Goal: Browse casually: Explore the website without a specific task or goal

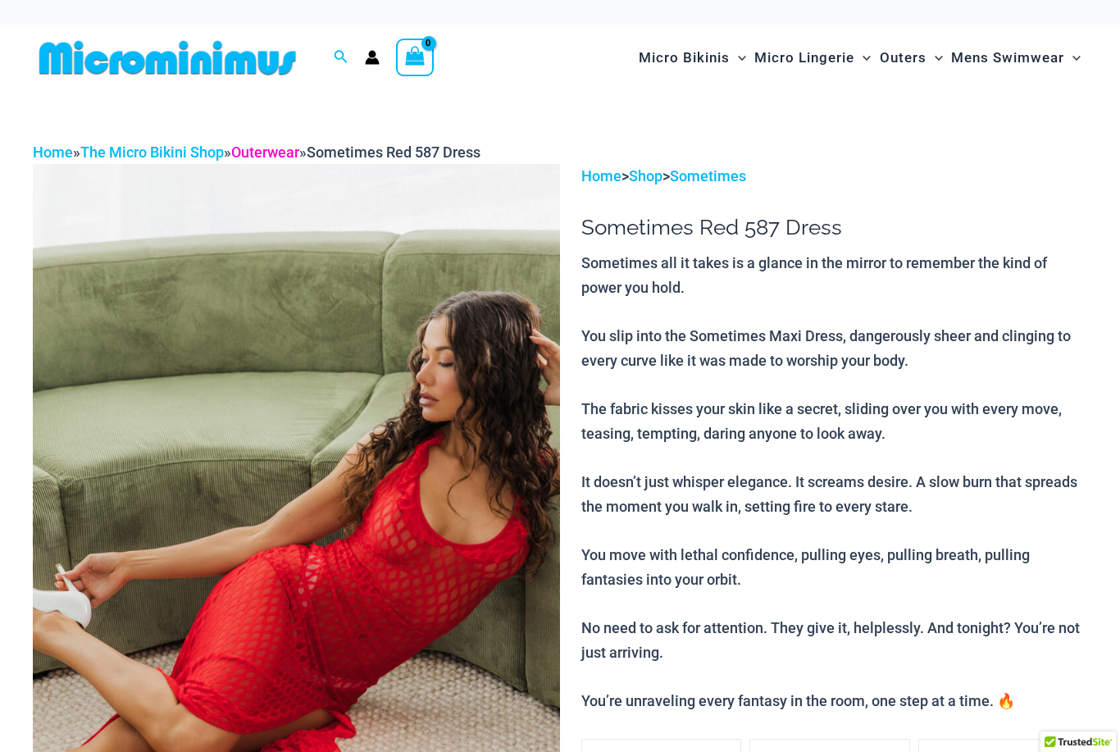
click at [291, 154] on link "Outerwear" at bounding box center [265, 152] width 68 height 17
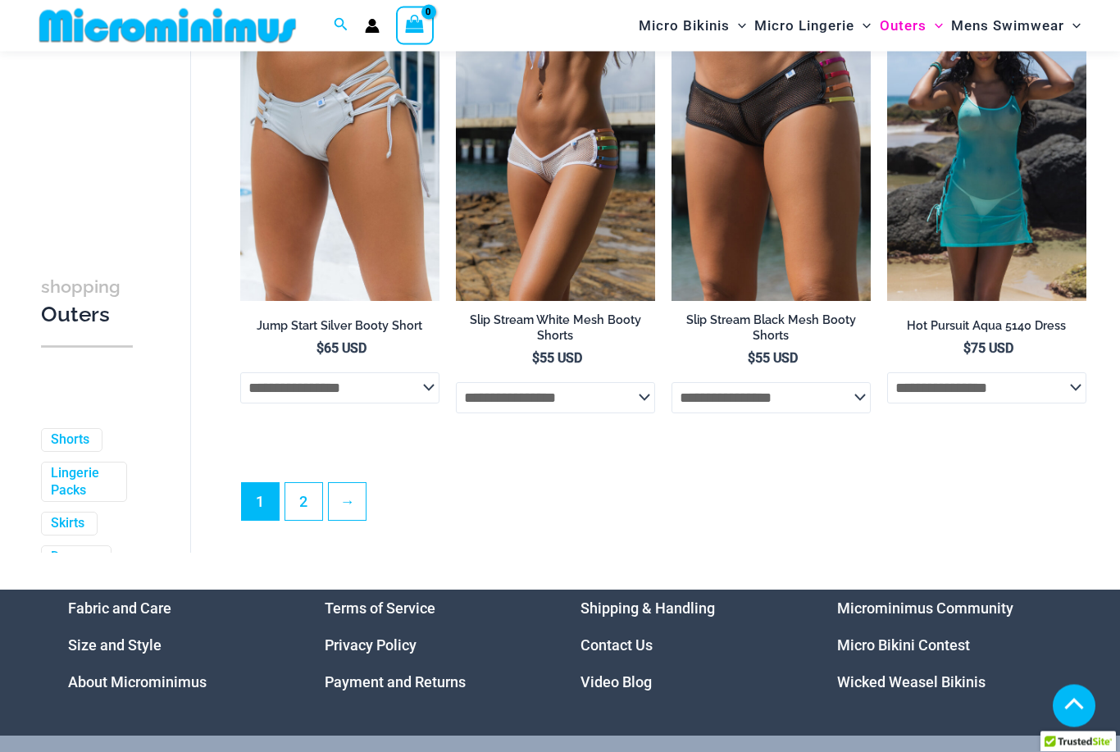
scroll to position [3544, 0]
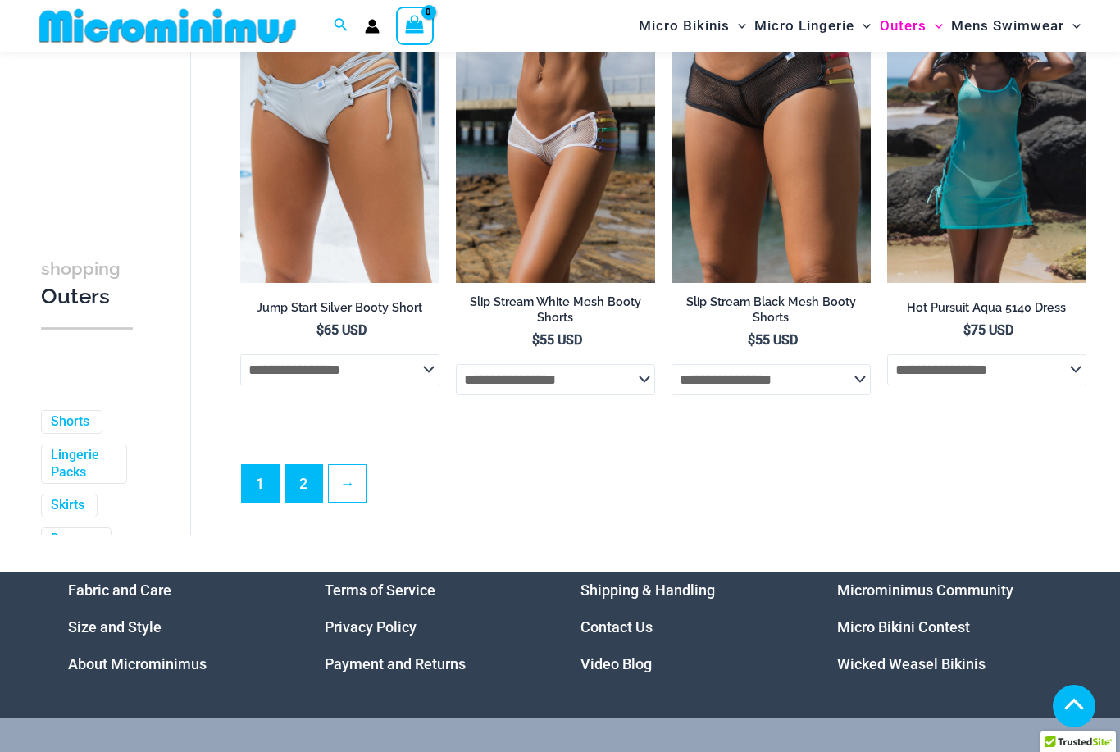
click at [300, 486] on link "2" at bounding box center [303, 483] width 37 height 37
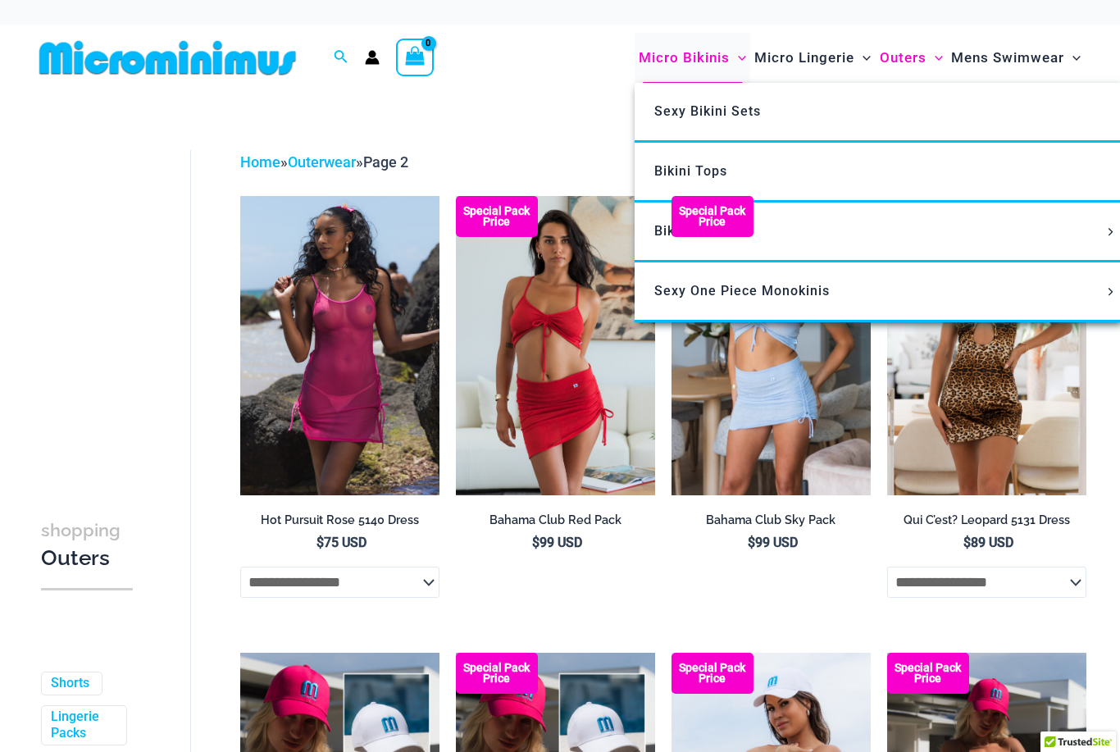
click at [696, 62] on span "Micro Bikinis" at bounding box center [684, 58] width 91 height 42
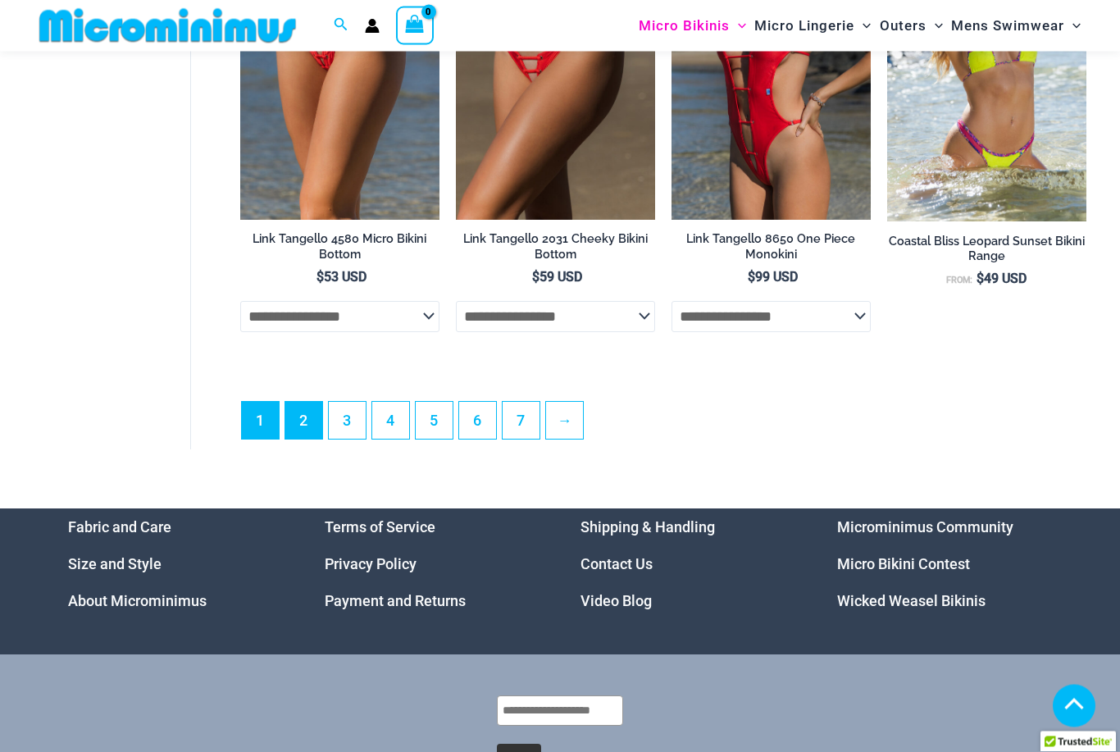
scroll to position [3880, 0]
click at [308, 421] on link "2" at bounding box center [303, 420] width 37 height 37
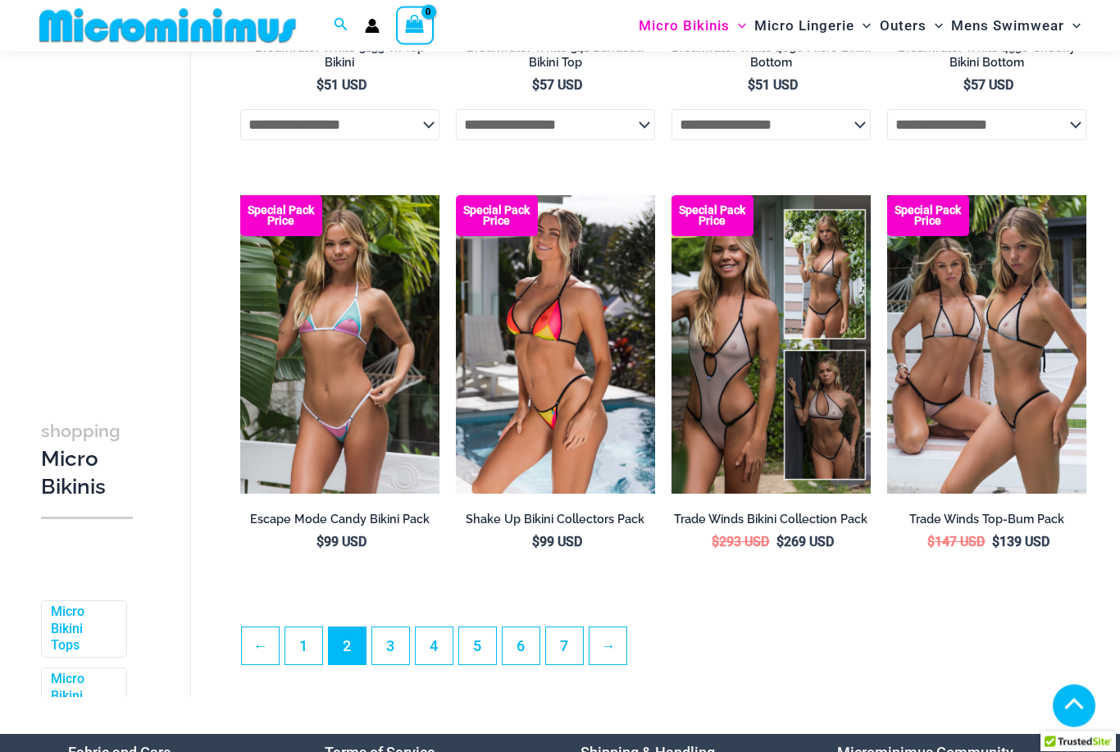
scroll to position [3248, 0]
click at [383, 657] on link "3" at bounding box center [390, 645] width 37 height 37
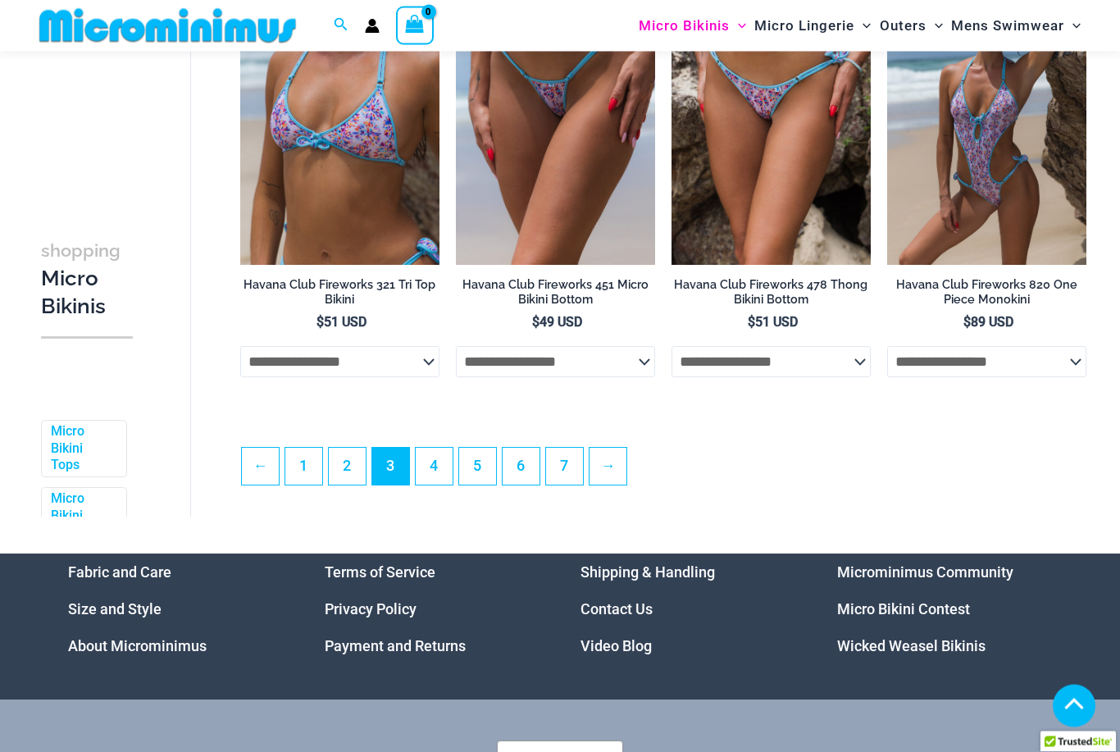
scroll to position [3532, 0]
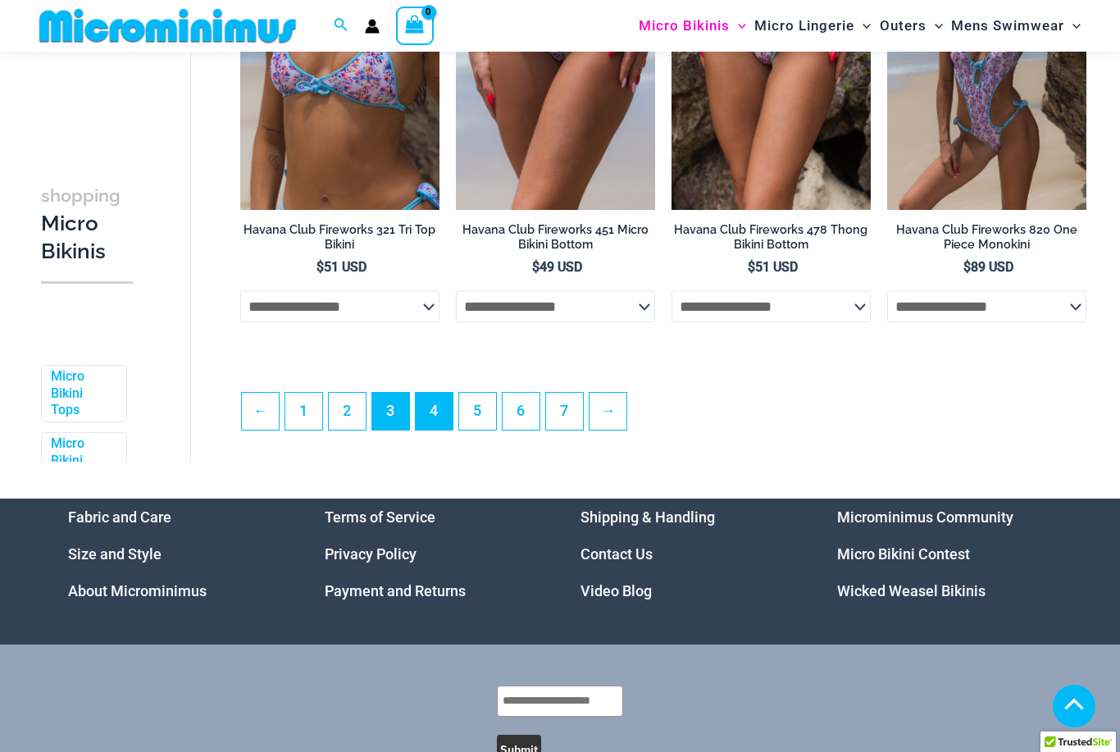
click at [436, 427] on link "4" at bounding box center [434, 411] width 37 height 37
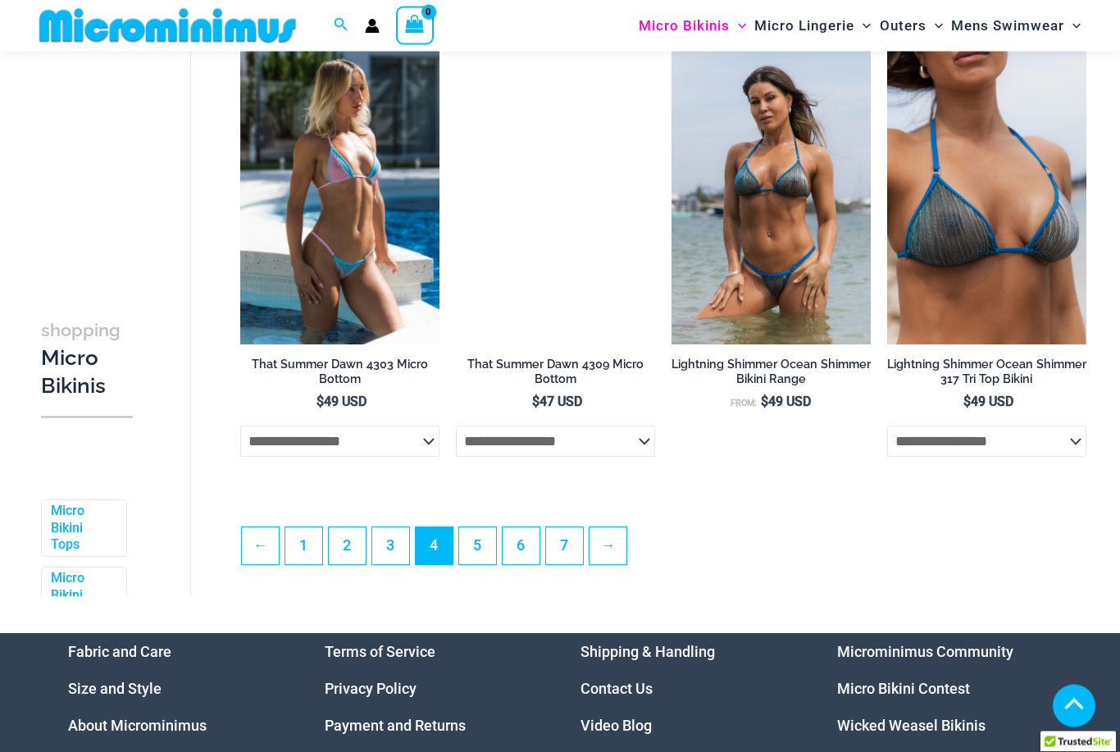
scroll to position [3397, 0]
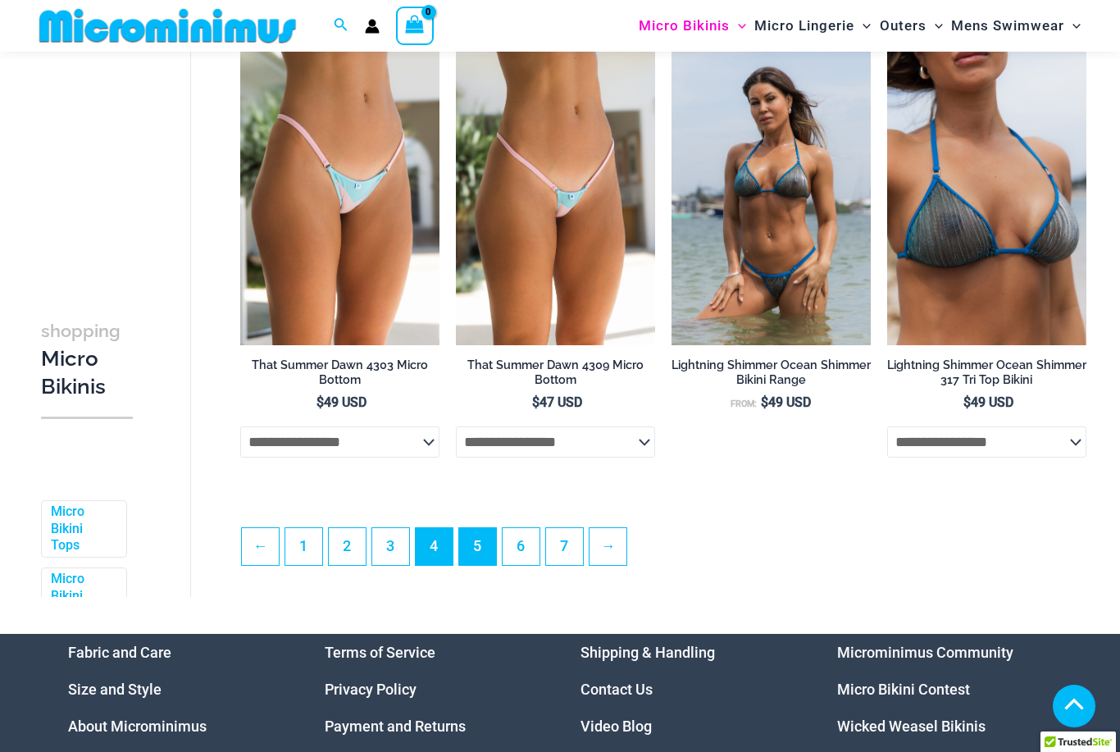
click at [478, 560] on link "5" at bounding box center [477, 546] width 37 height 37
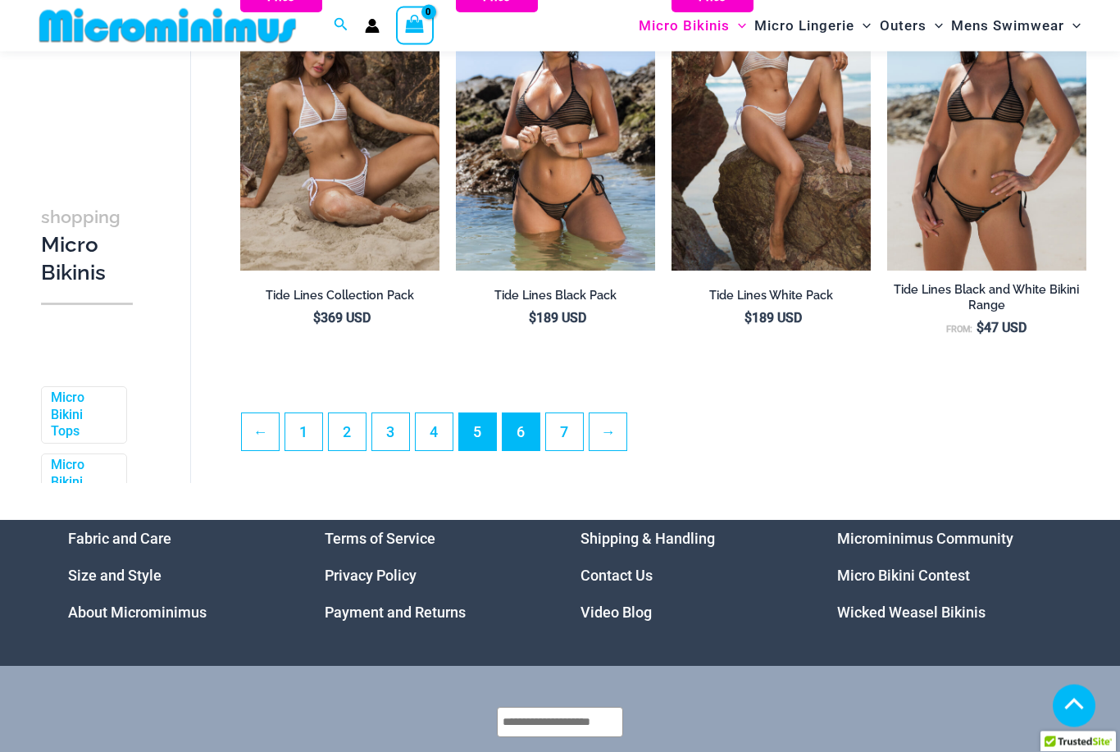
scroll to position [3462, 0]
click at [525, 440] on link "6" at bounding box center [521, 431] width 37 height 37
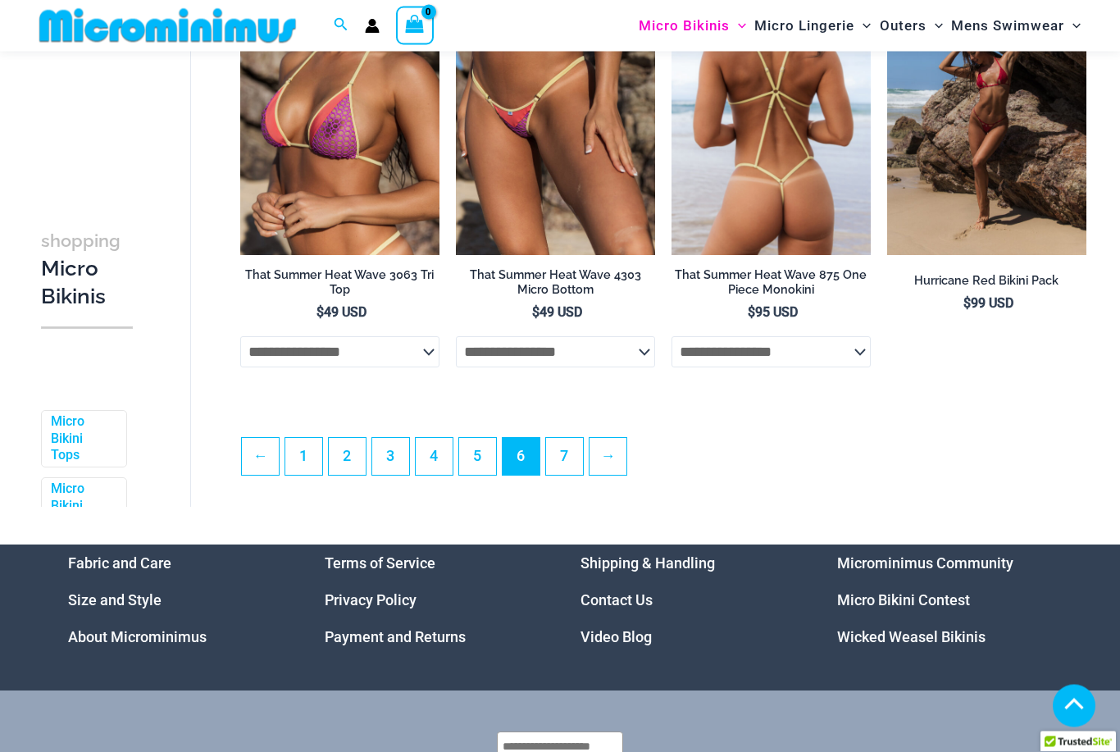
scroll to position [3594, 0]
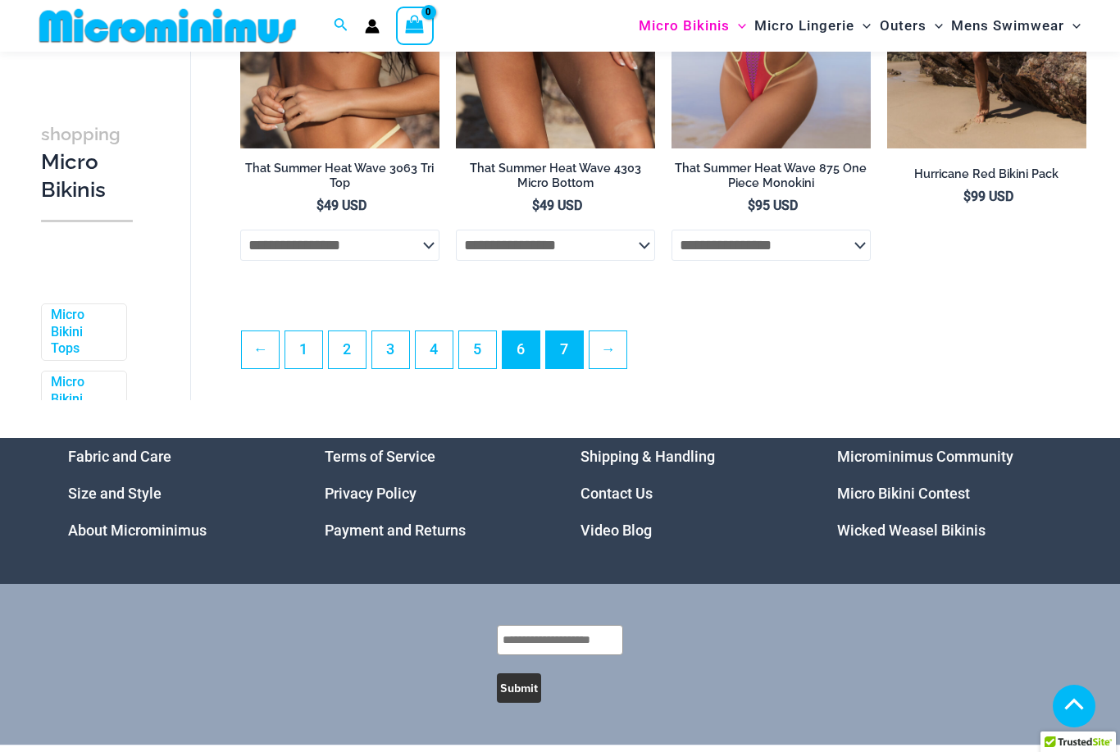
click at [577, 368] on link "7" at bounding box center [564, 349] width 37 height 37
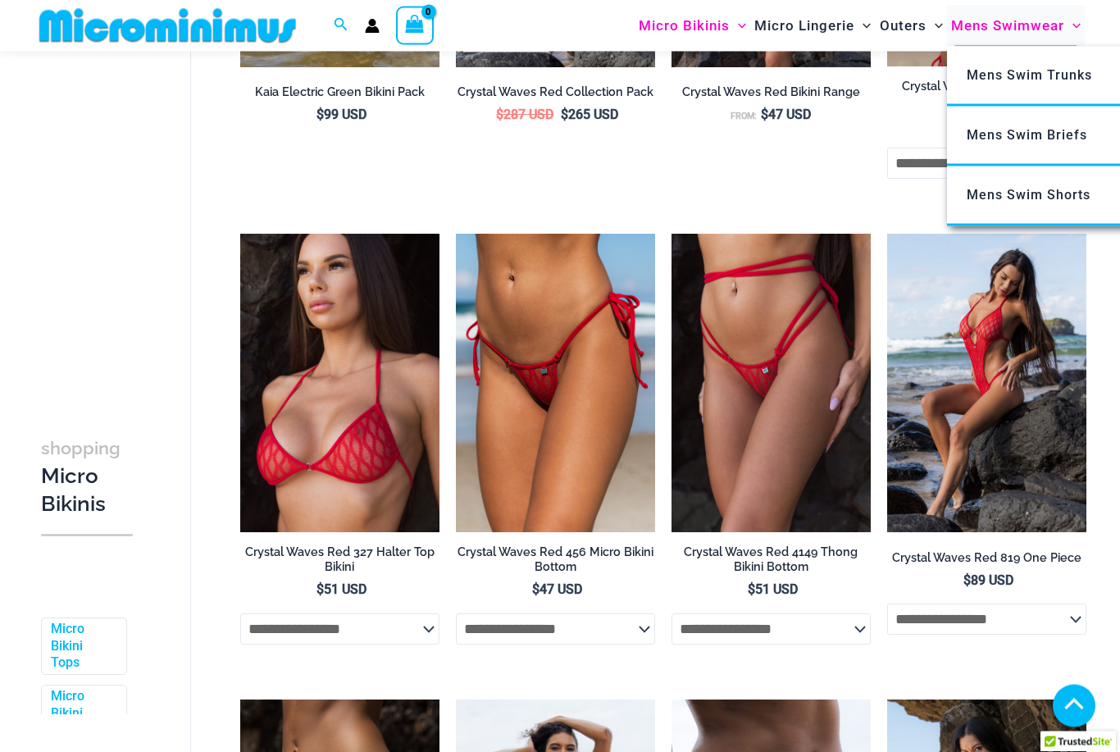
scroll to position [413, 0]
